Goal: Information Seeking & Learning: Learn about a topic

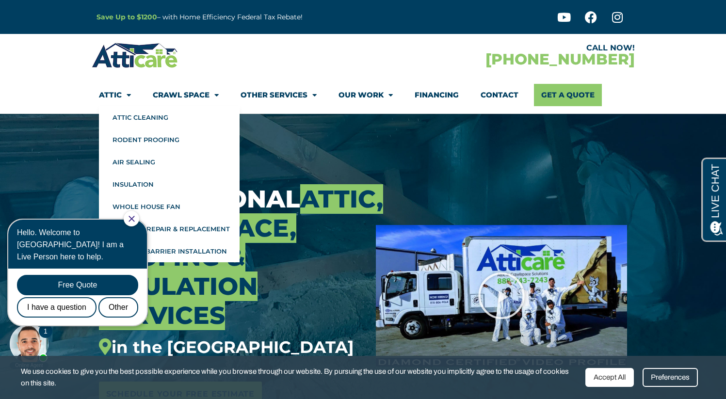
click at [108, 98] on link "Attic" at bounding box center [115, 95] width 32 height 22
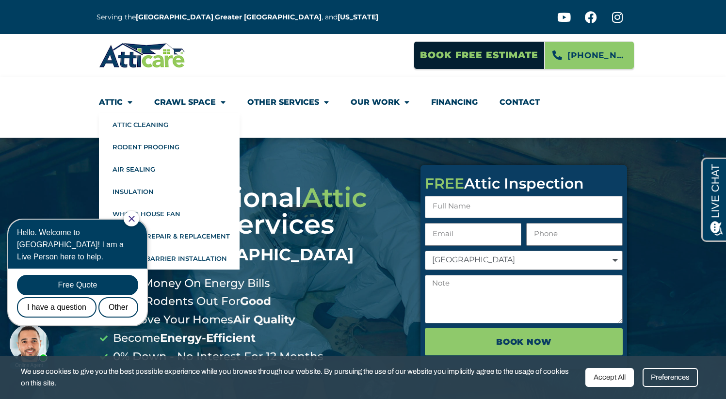
click at [135, 222] on icon "Close Chat" at bounding box center [132, 219] width 6 height 6
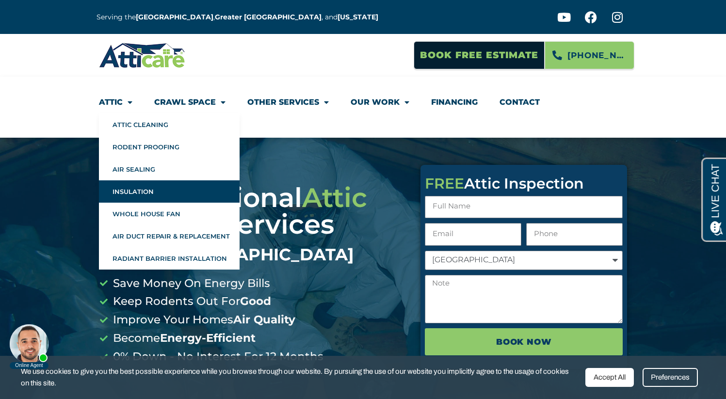
click at [143, 189] on link "Insulation" at bounding box center [169, 191] width 141 height 22
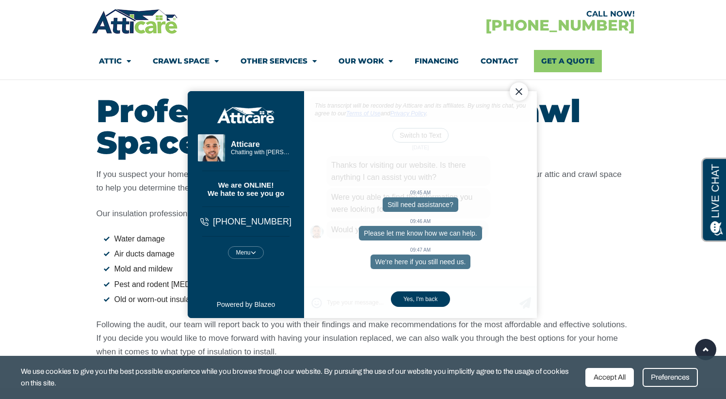
click at [161, 33] on img at bounding box center [135, 21] width 87 height 28
